Goal: Feedback & Contribution: Leave review/rating

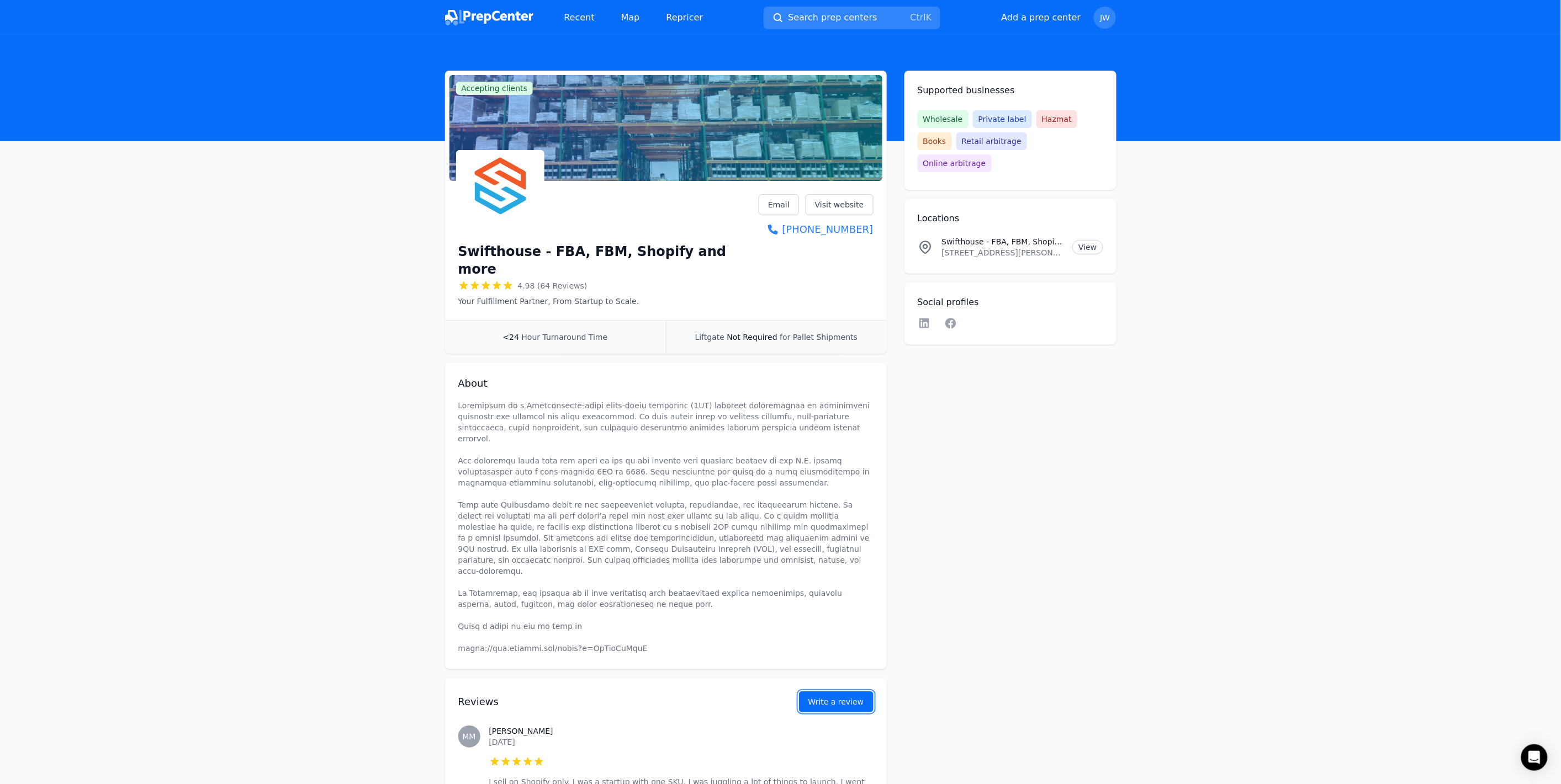
click at [850, 692] on button "Write a review" at bounding box center [836, 702] width 75 height 21
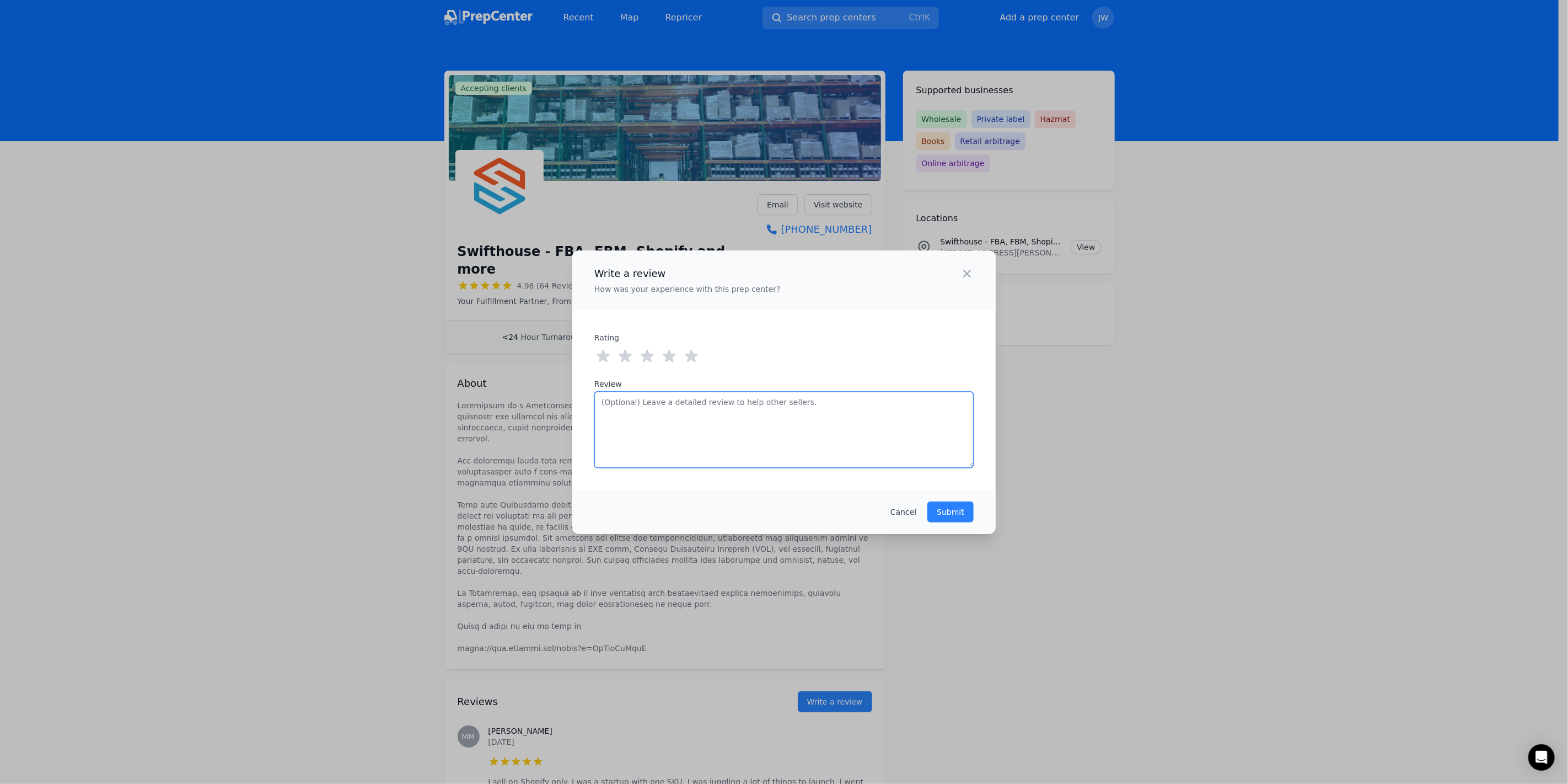
click at [695, 427] on textarea "Review" at bounding box center [784, 430] width 379 height 76
paste textarea "I have a good relationship with them. I do a couple thousand units a month all …"
type textarea "I have a good relationship with them. I do a couple thousand units a month all …"
click at [695, 355] on icon at bounding box center [691, 355] width 14 height 13
click at [885, 403] on textarea "I have a good relationship with them. I do a couple thousand units a month all …" at bounding box center [784, 430] width 379 height 76
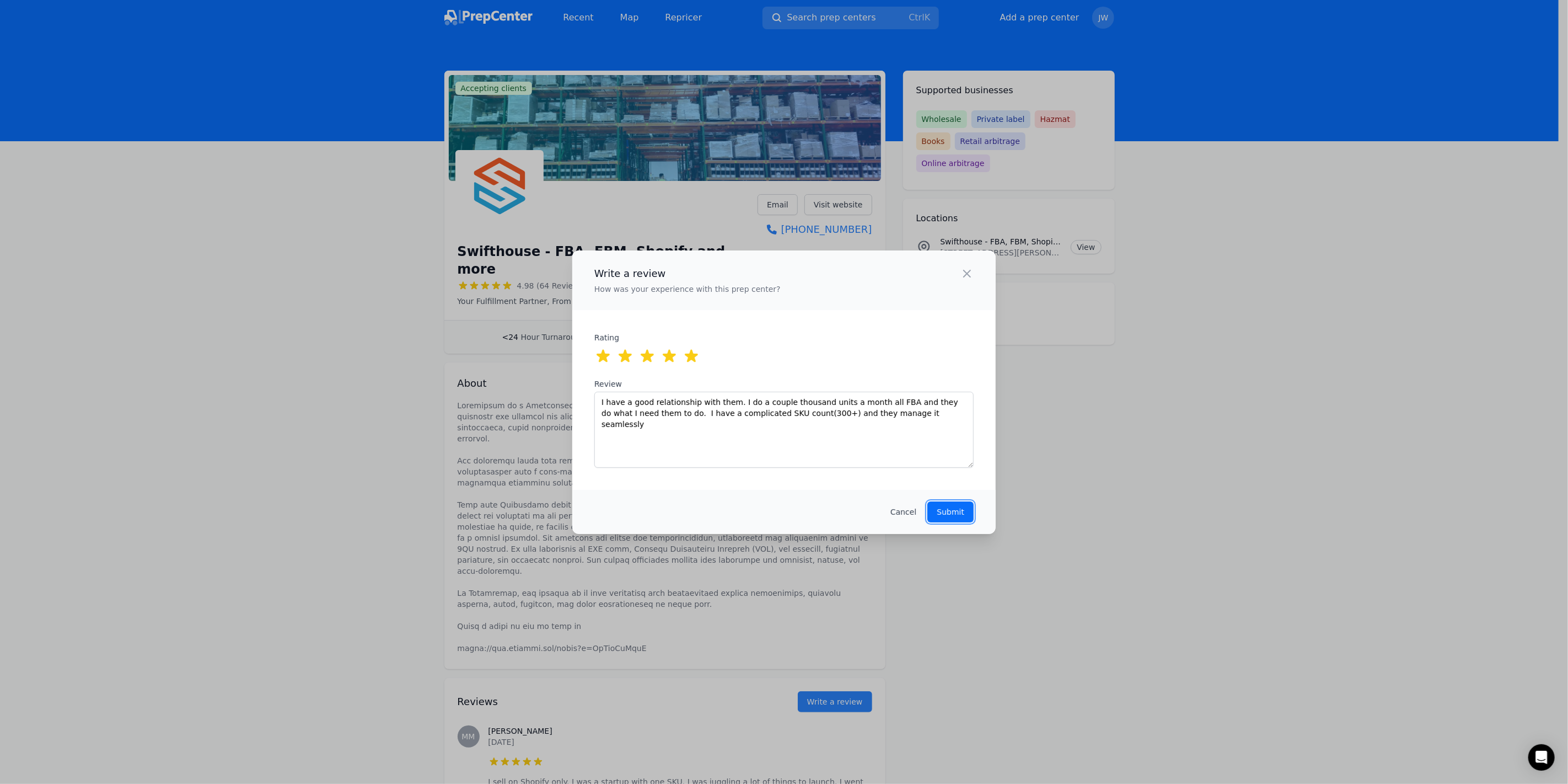
click at [947, 509] on p "Submit" at bounding box center [950, 511] width 27 height 11
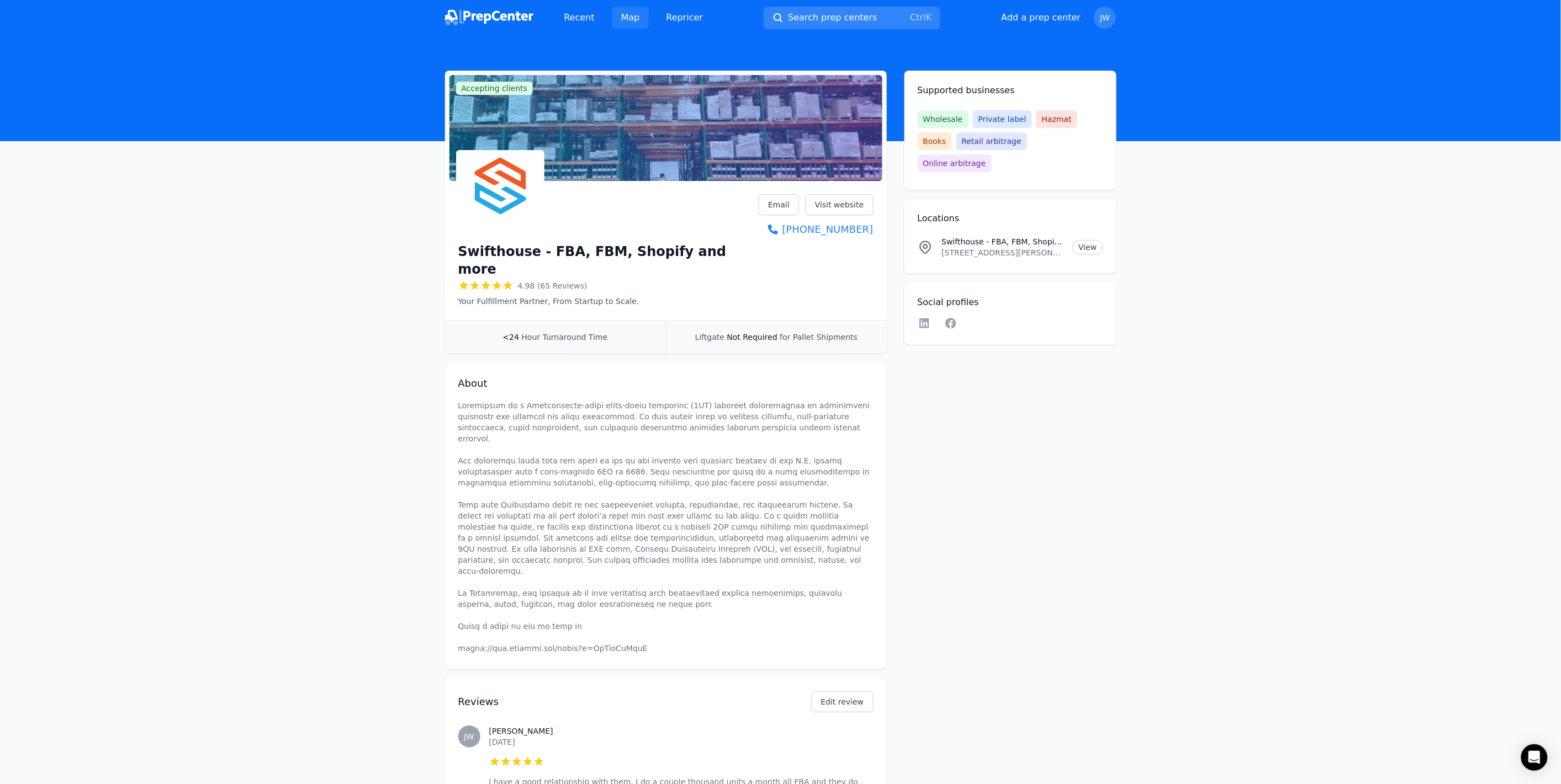
click at [630, 17] on link "Map" at bounding box center [631, 17] width 37 height 22
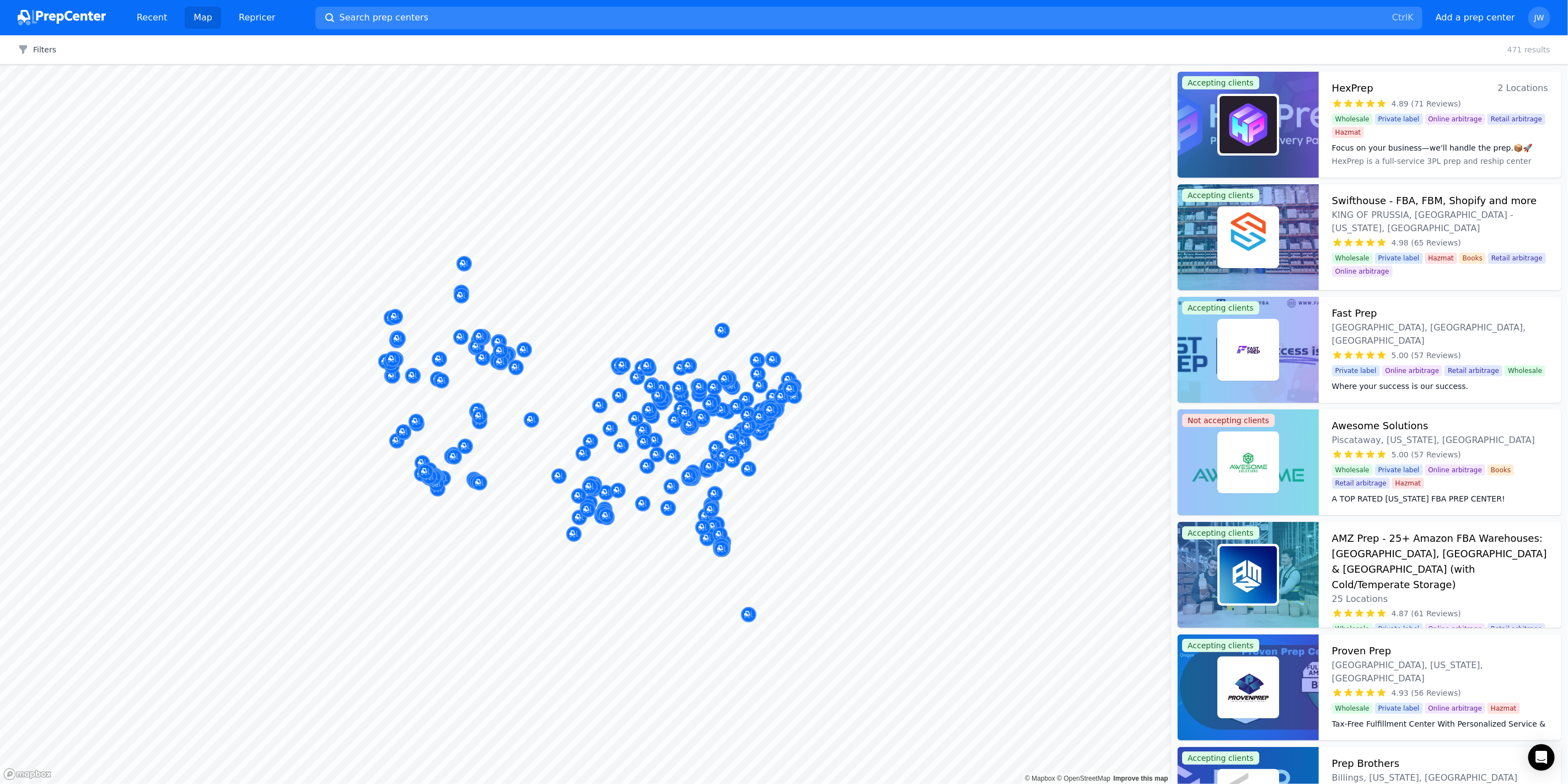
click at [205, 15] on link "Map" at bounding box center [204, 17] width 37 height 22
